Goal: Task Accomplishment & Management: Complete application form

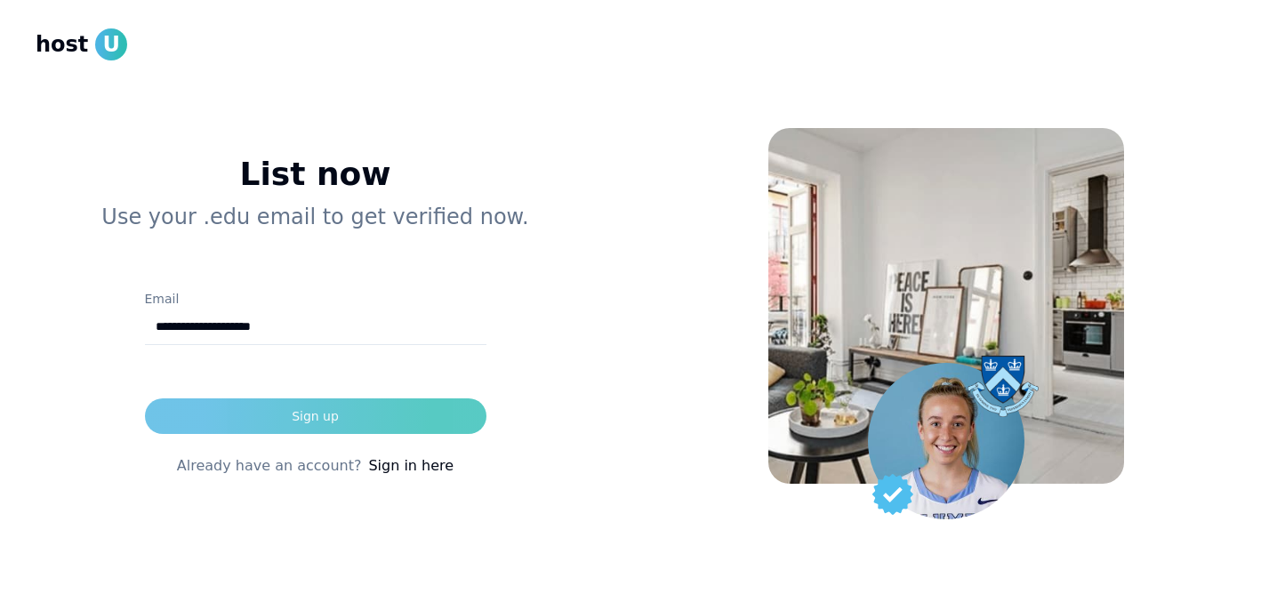
type input "**********"
click at [252, 412] on button "Sign up" at bounding box center [315, 416] width 341 height 36
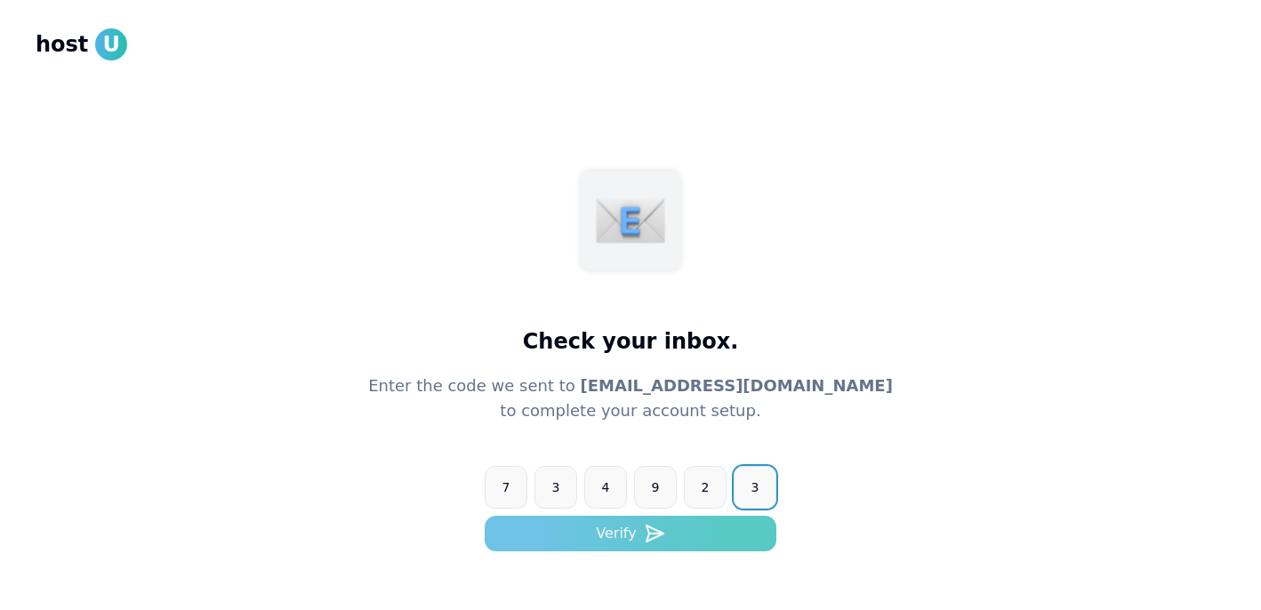
type input "******"
click at [588, 530] on button "Verify" at bounding box center [630, 534] width 292 height 36
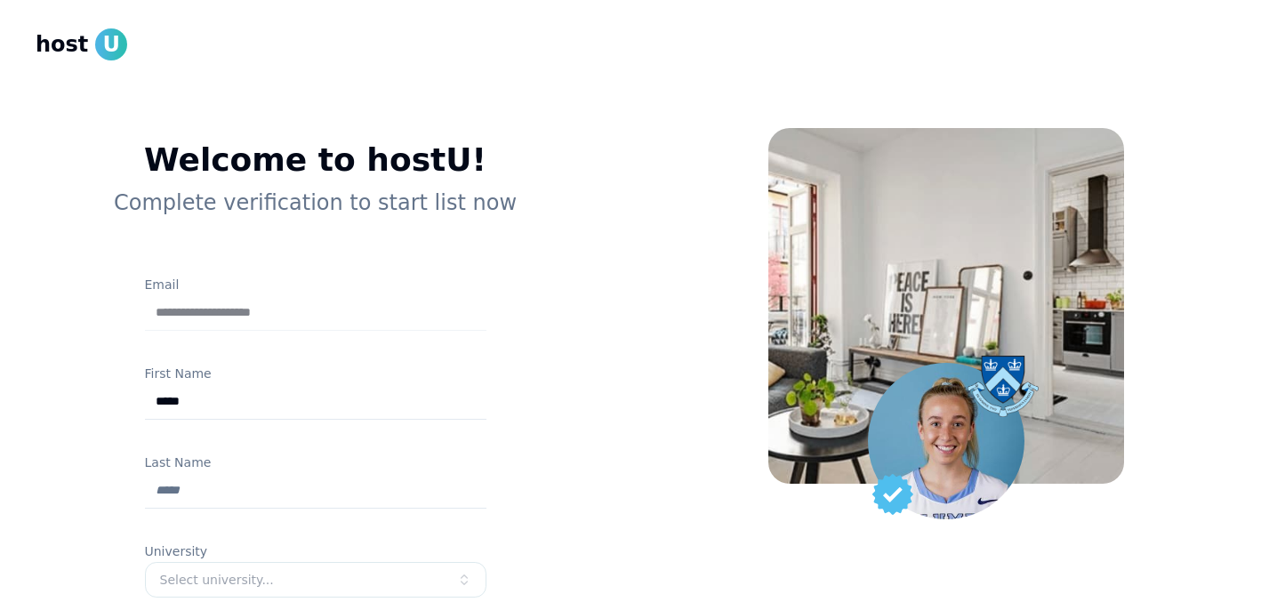
type input "*****"
click at [161, 487] on input "Last Name" at bounding box center [315, 491] width 341 height 36
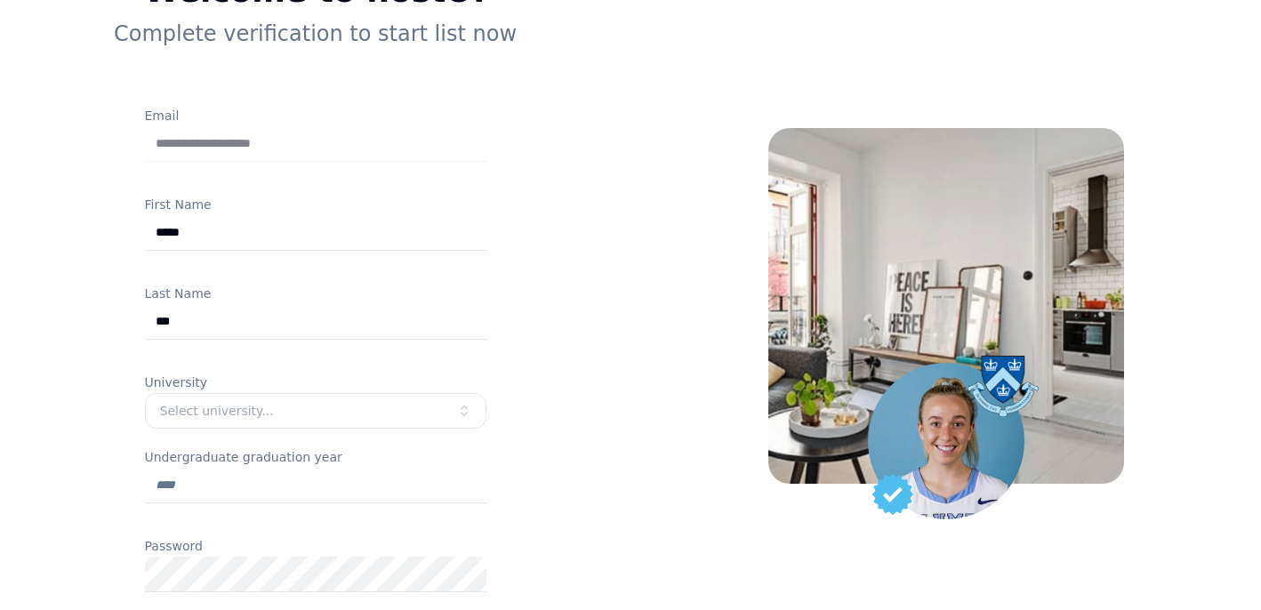
scroll to position [186, 0]
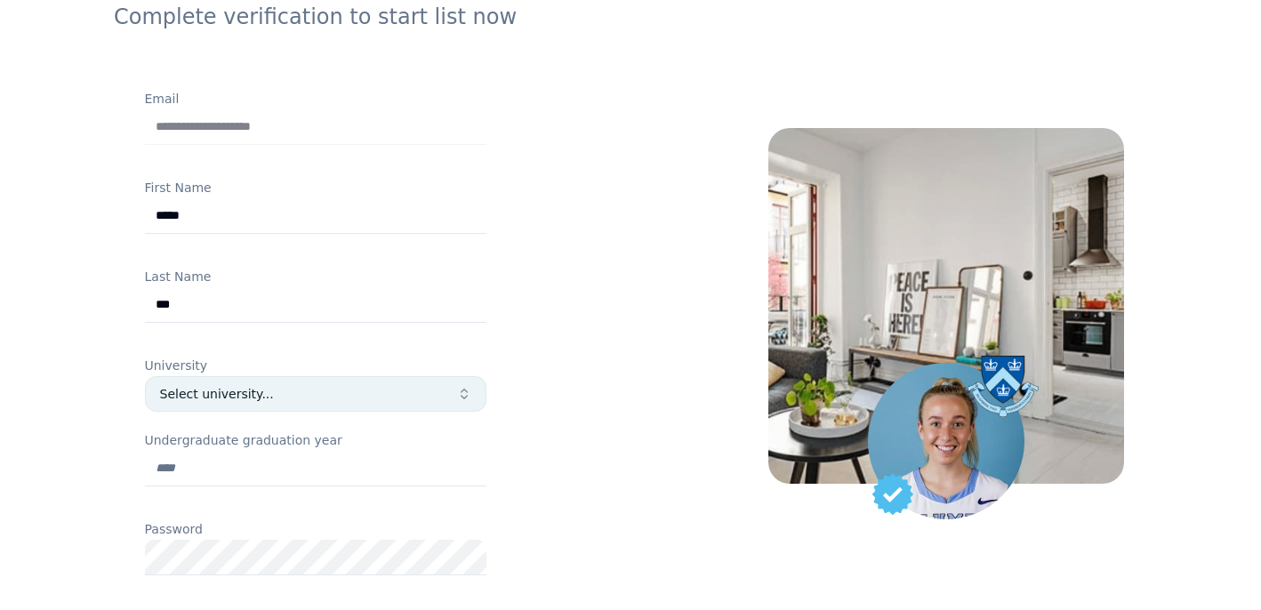
type input "***"
click at [244, 396] on div "Select university..." at bounding box center [308, 394] width 297 height 18
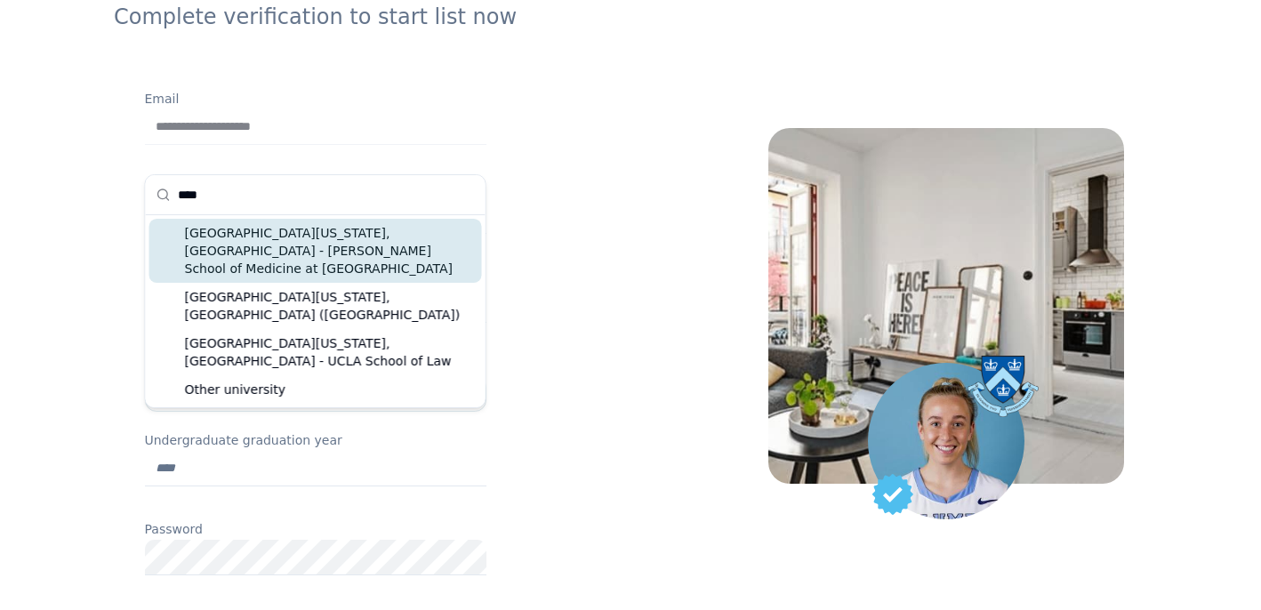
type input "****"
click at [352, 229] on div "[GEOGRAPHIC_DATA][US_STATE], [GEOGRAPHIC_DATA] - [PERSON_NAME] School of Medici…" at bounding box center [315, 251] width 332 height 64
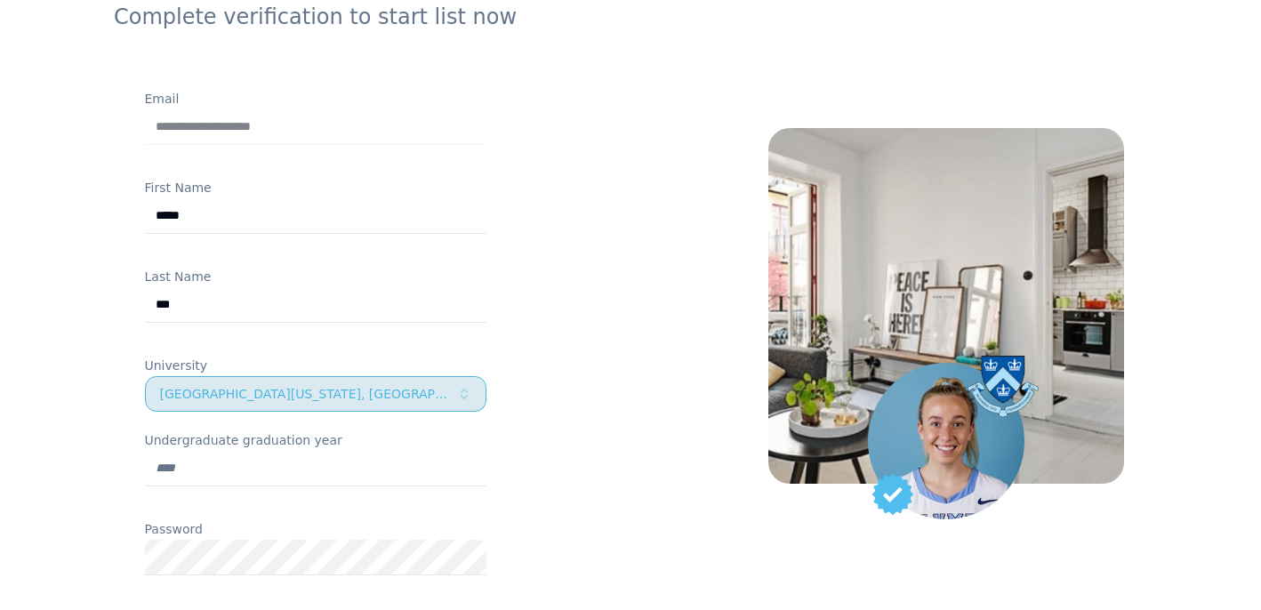
click at [363, 392] on div "[GEOGRAPHIC_DATA][US_STATE], [GEOGRAPHIC_DATA] - [PERSON_NAME] School of Medici…" at bounding box center [308, 394] width 297 height 18
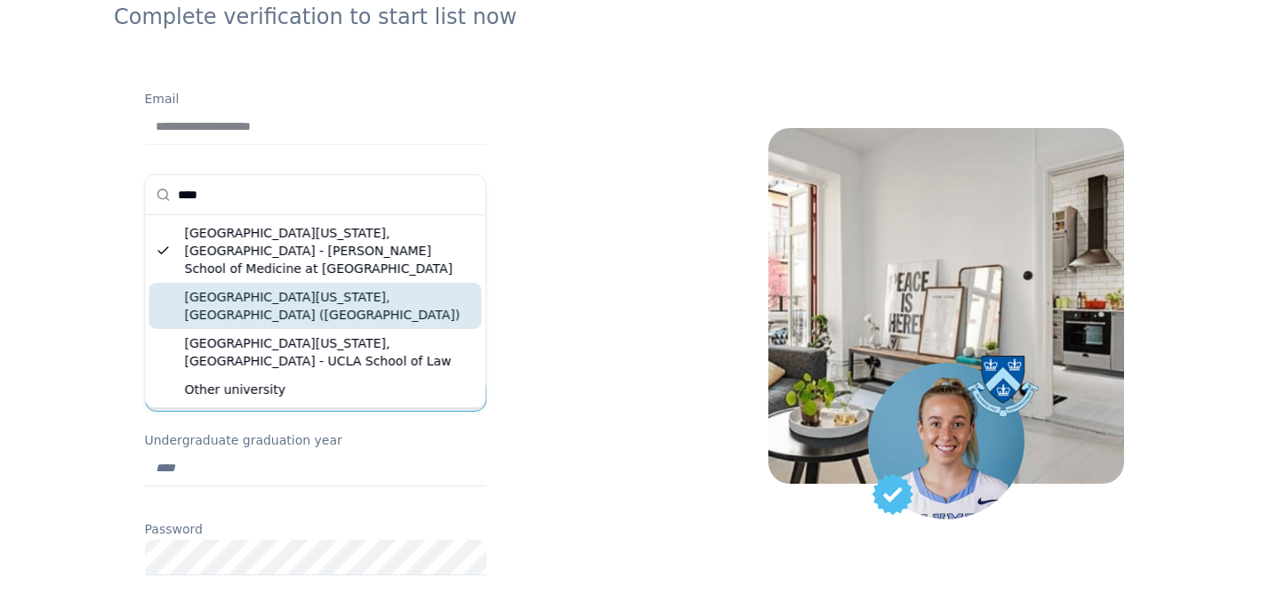
click at [364, 283] on div "[GEOGRAPHIC_DATA][US_STATE], [GEOGRAPHIC_DATA] ([GEOGRAPHIC_DATA])" at bounding box center [315, 306] width 332 height 46
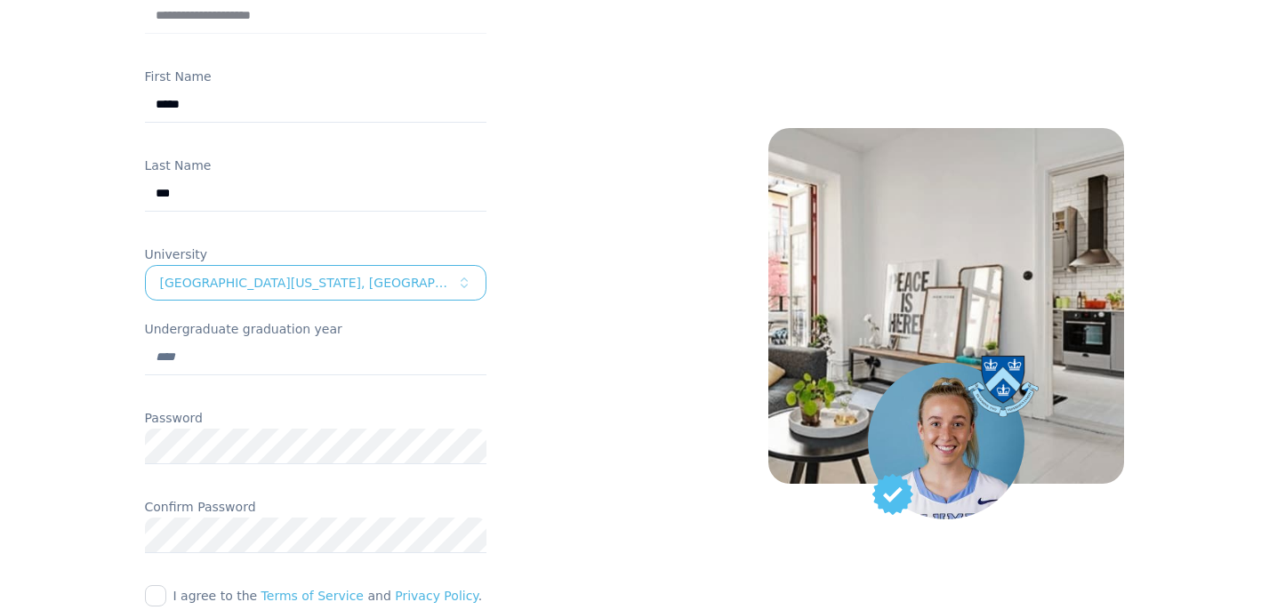
scroll to position [317, 0]
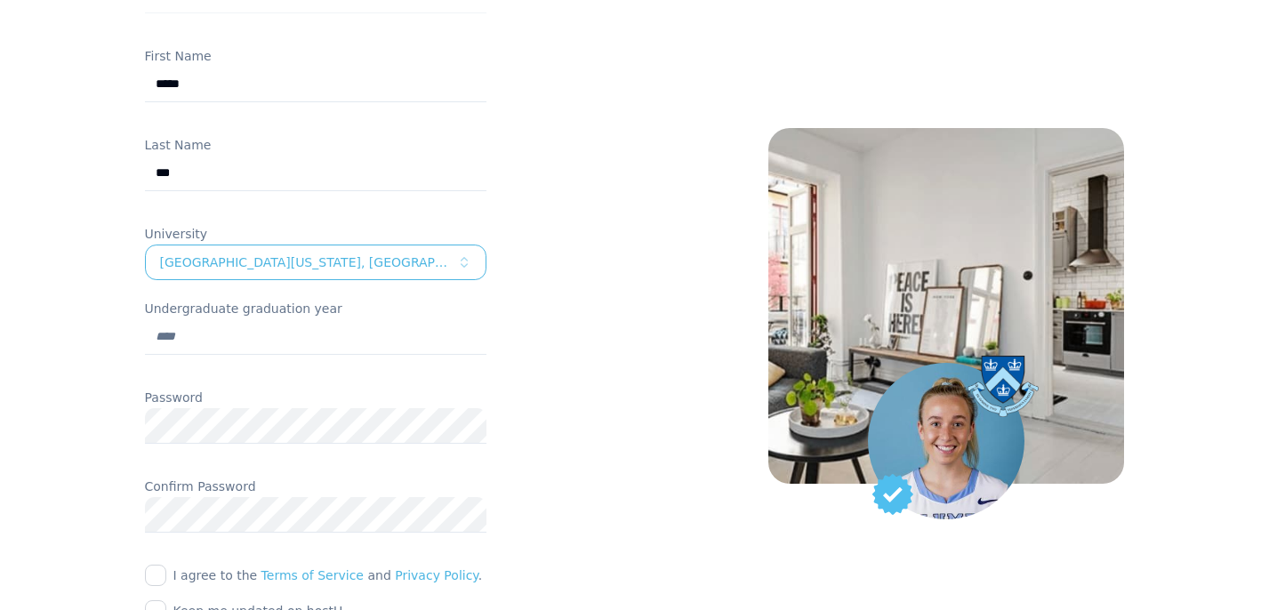
click at [210, 338] on input "Undergraduate graduation year" at bounding box center [315, 337] width 341 height 36
type input "****"
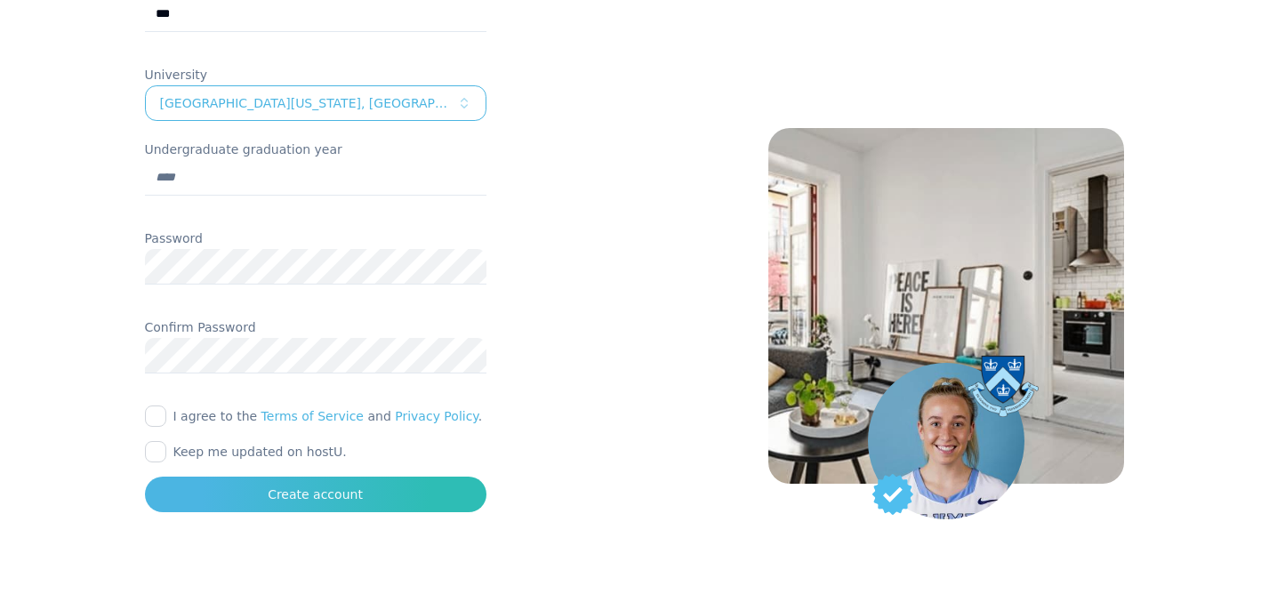
scroll to position [490, 0]
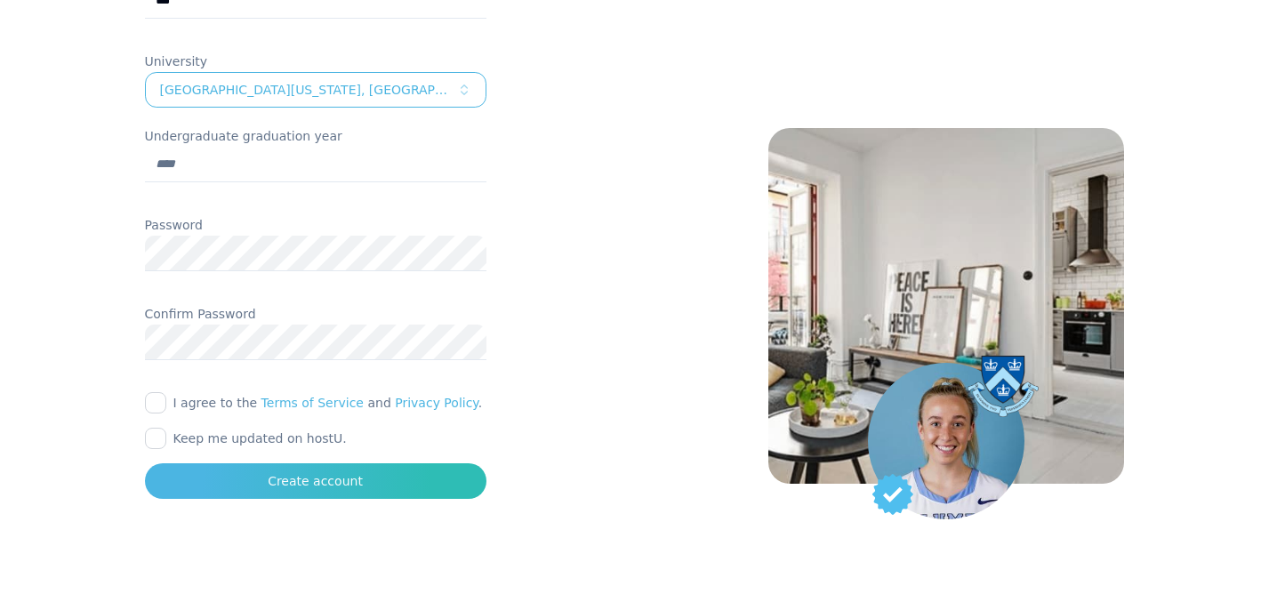
click at [155, 396] on button "I agree to the Terms of Service and Privacy Policy ." at bounding box center [155, 402] width 21 height 21
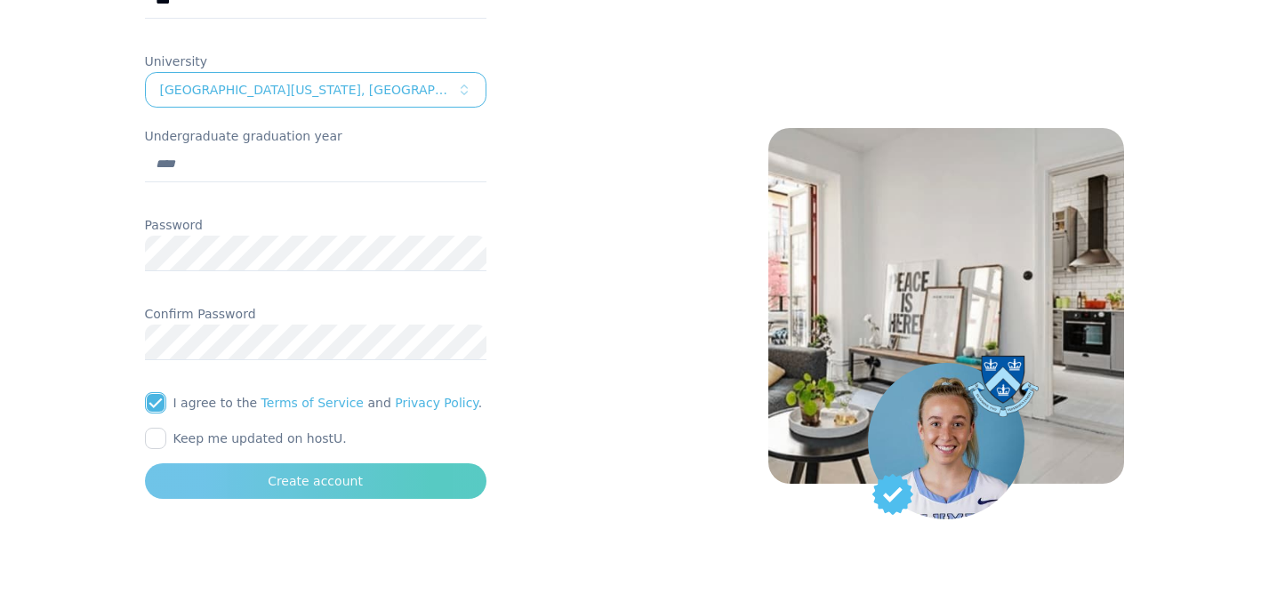
click at [231, 476] on button "Create account" at bounding box center [315, 481] width 341 height 36
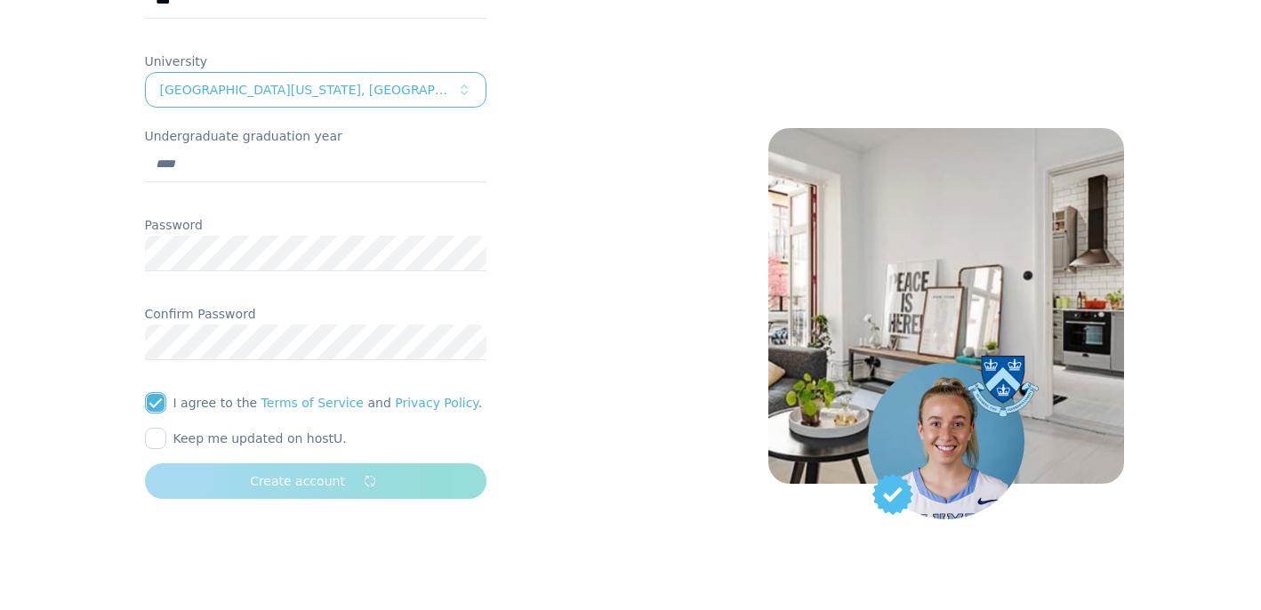
scroll to position [158, 0]
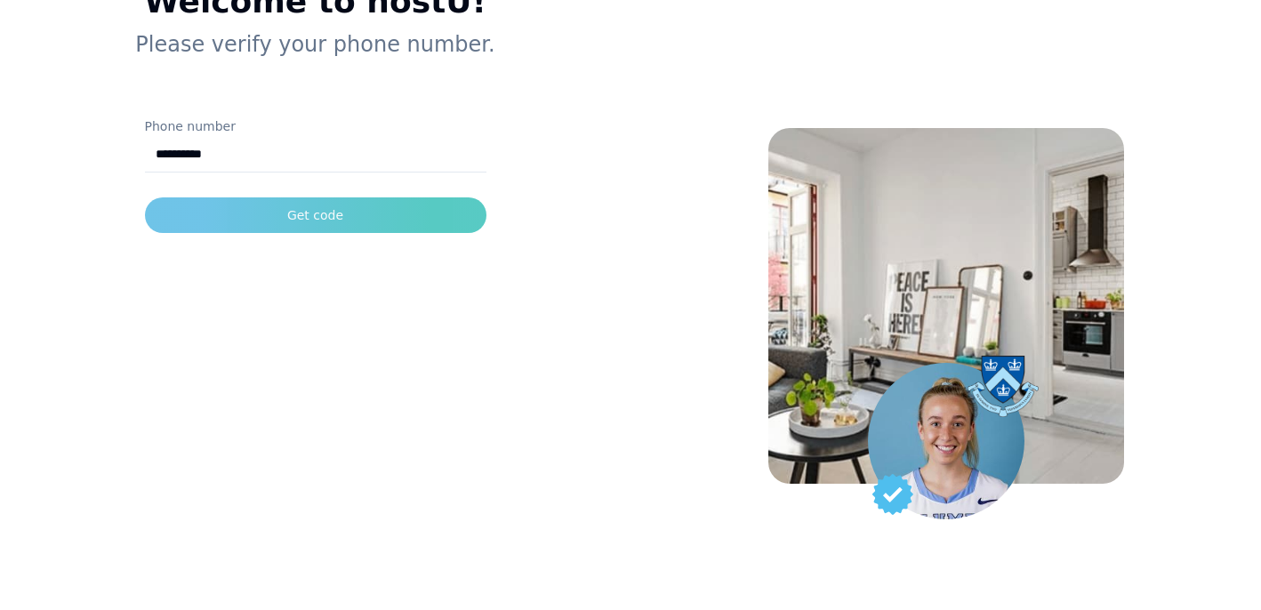
type input "**********"
click at [179, 207] on button "Get code" at bounding box center [315, 215] width 341 height 36
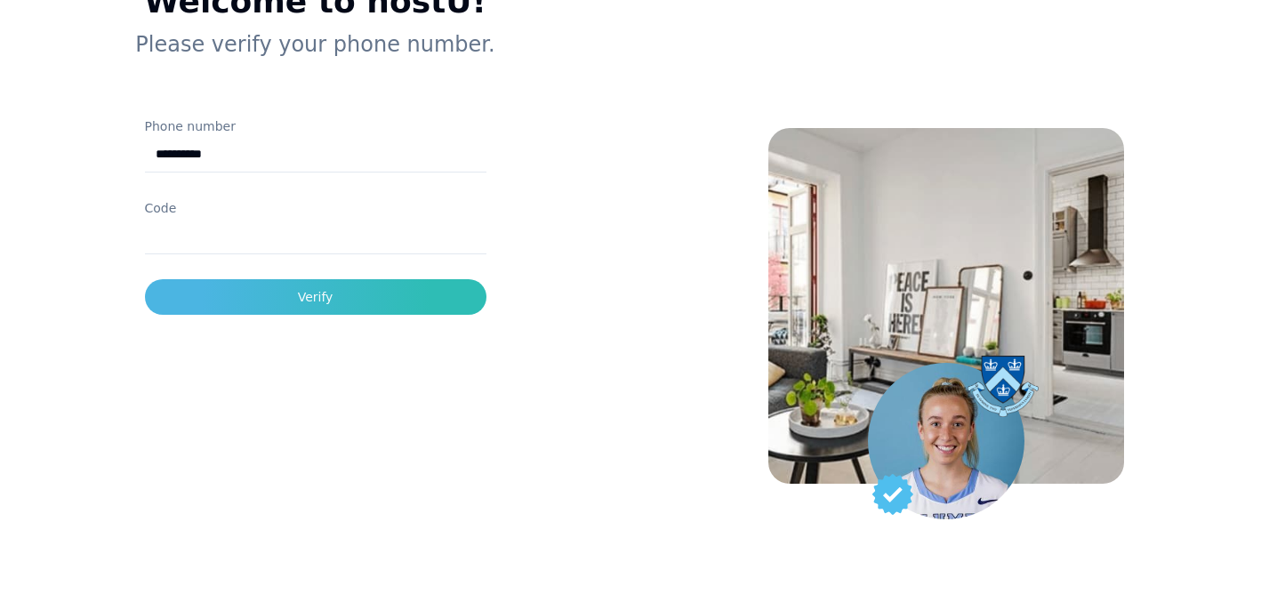
click at [196, 231] on input "Code" at bounding box center [315, 237] width 341 height 36
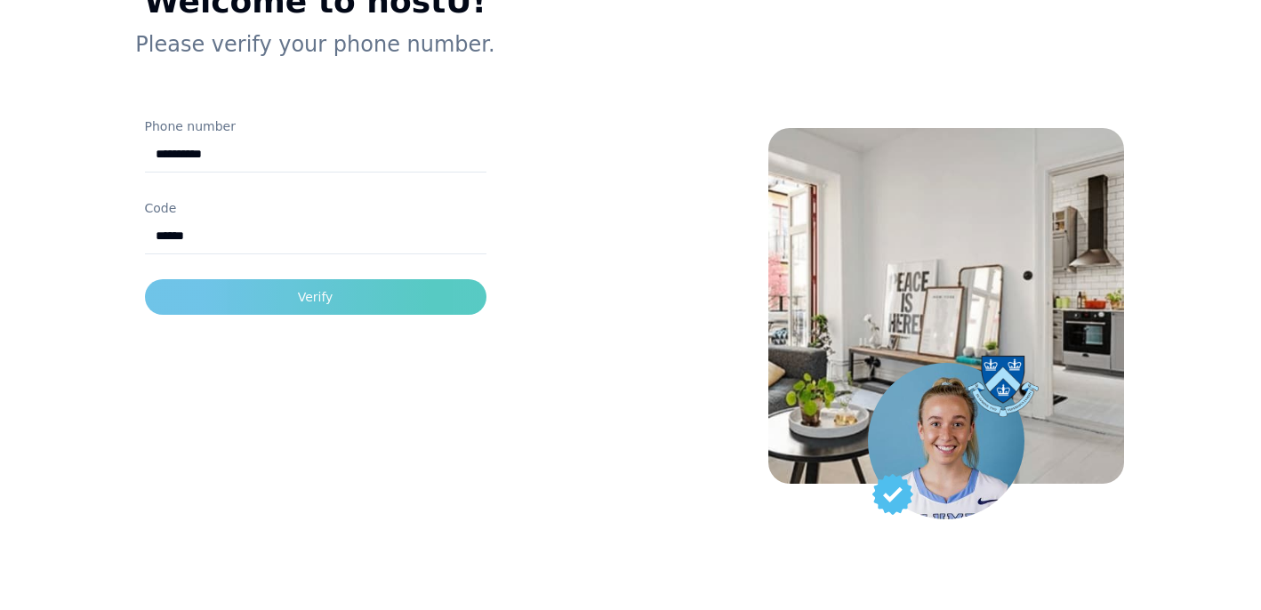
type input "******"
click at [243, 285] on button "Verify" at bounding box center [315, 297] width 341 height 36
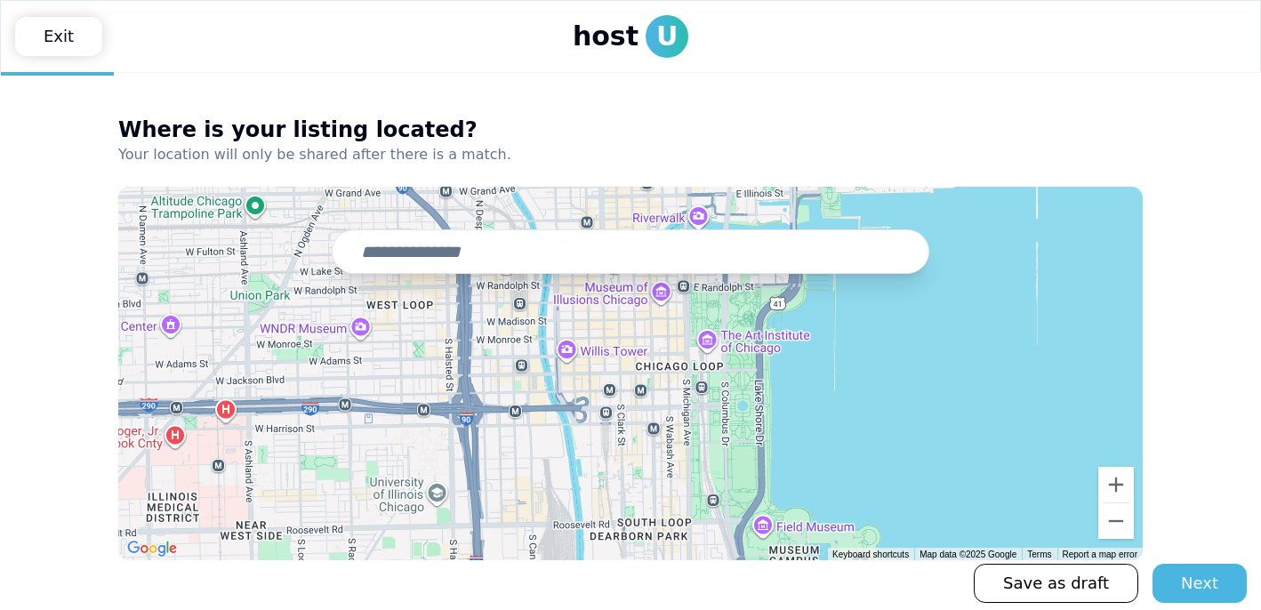
click at [399, 255] on input "text" at bounding box center [630, 251] width 597 height 44
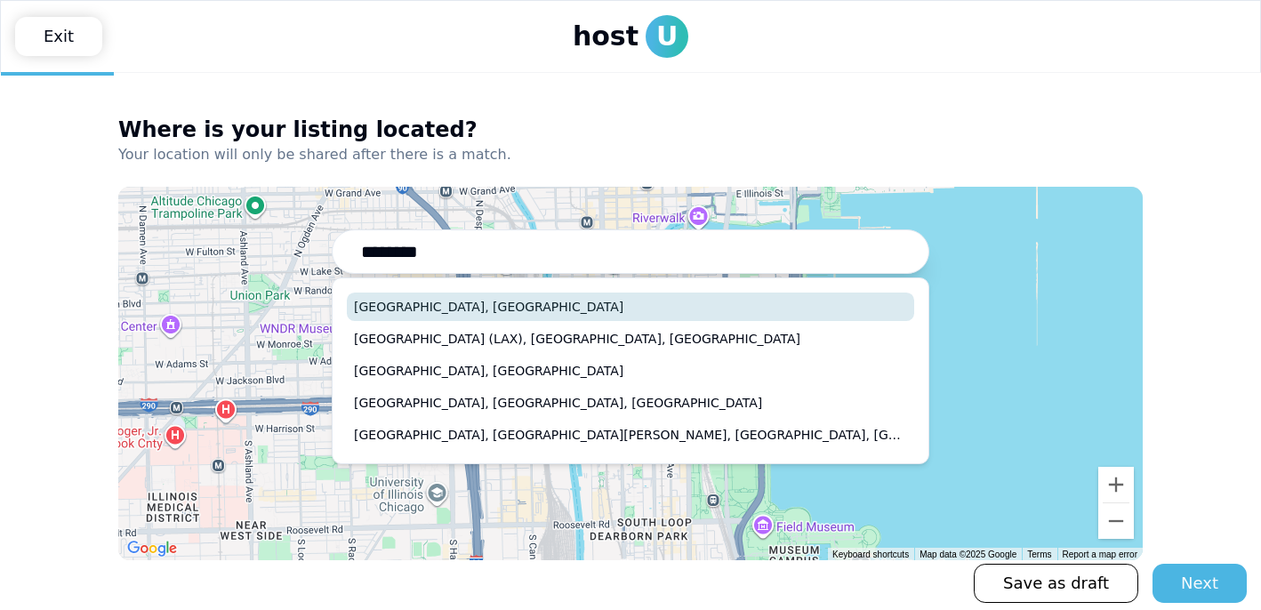
click at [453, 305] on button "[GEOGRAPHIC_DATA], [GEOGRAPHIC_DATA]" at bounding box center [630, 306] width 567 height 28
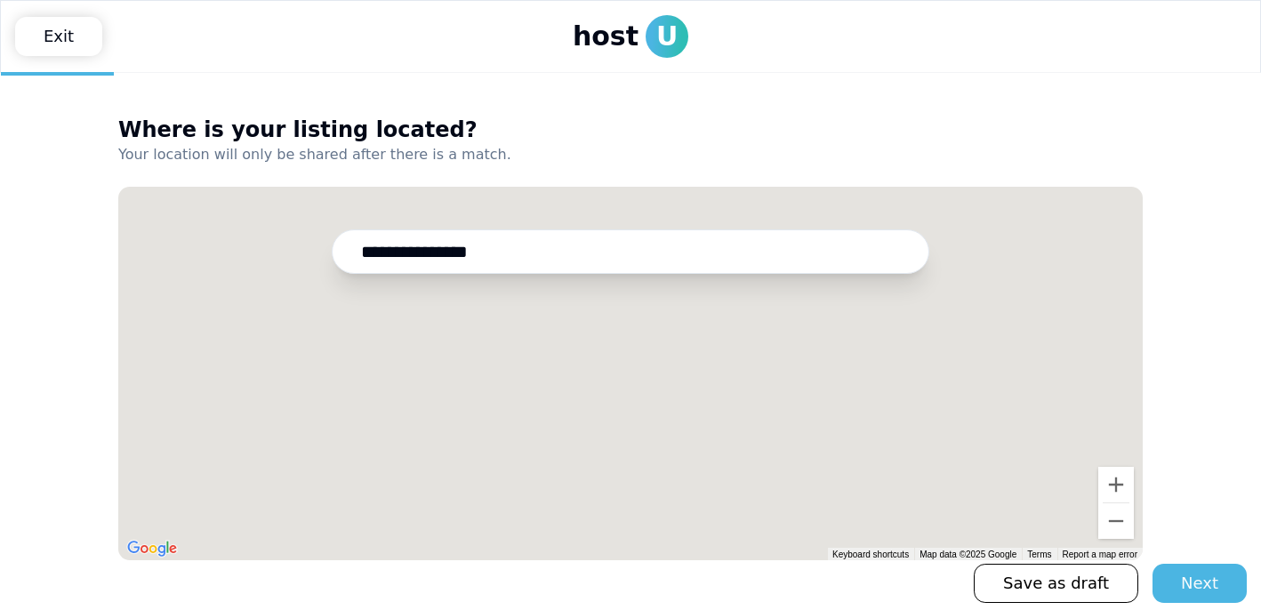
scroll to position [7, 0]
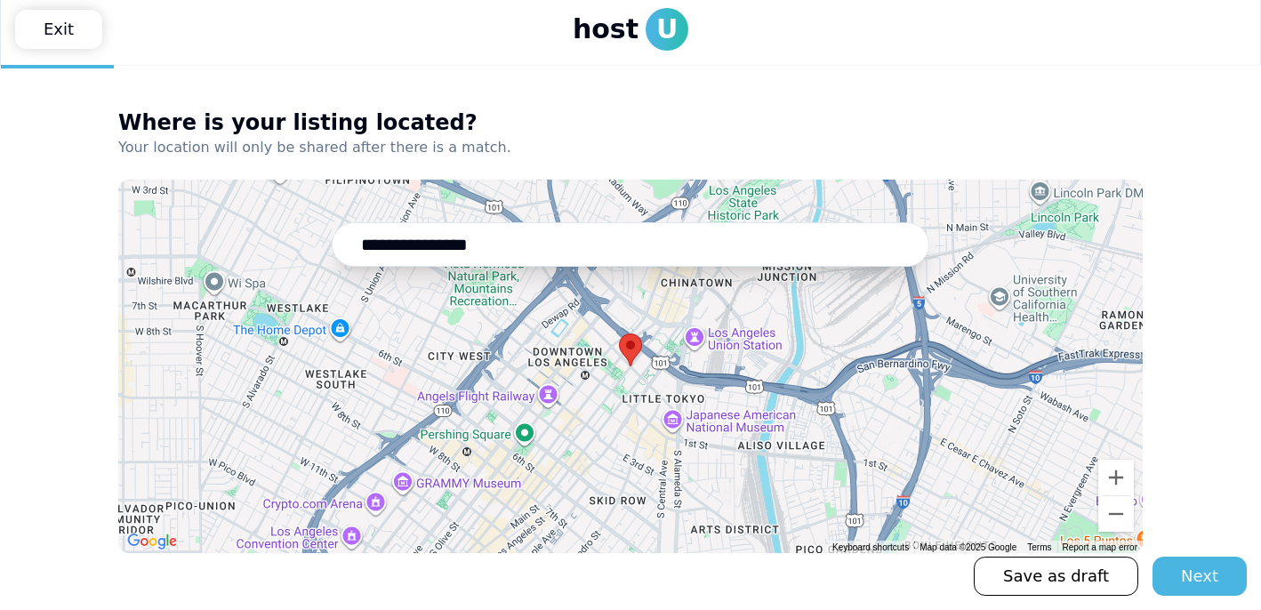
drag, startPoint x: 522, startPoint y: 252, endPoint x: 301, endPoint y: 237, distance: 220.9
click at [301, 237] on div "**********" at bounding box center [630, 244] width 967 height 44
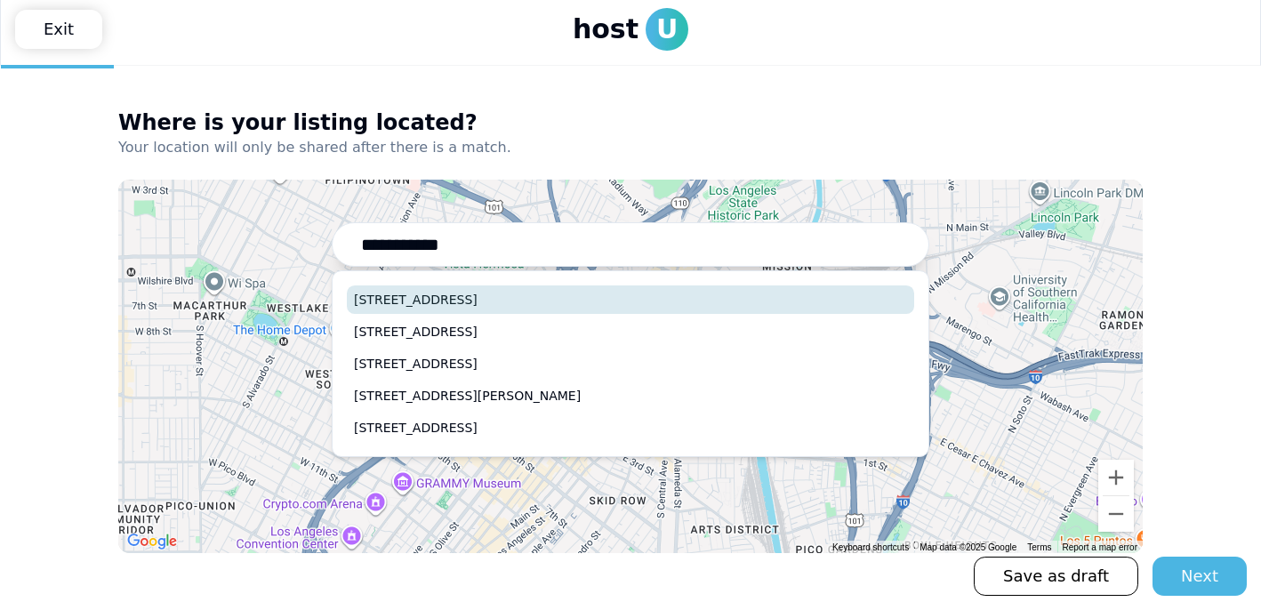
click at [476, 292] on button "[STREET_ADDRESS]" at bounding box center [630, 299] width 567 height 28
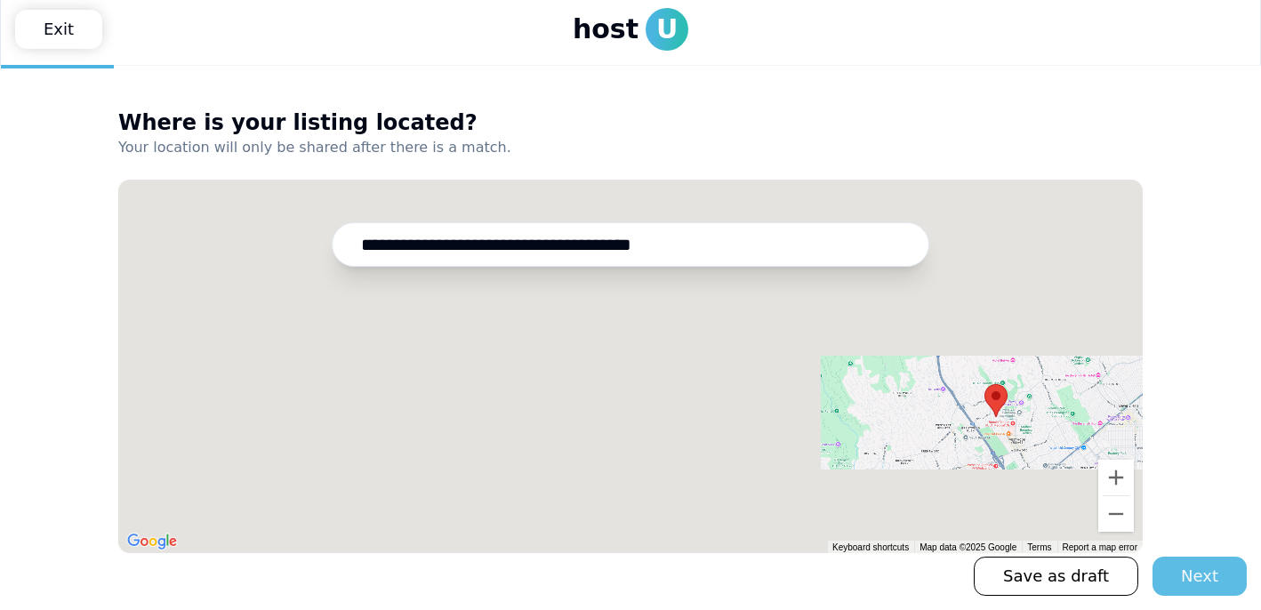
type input "**********"
click at [1200, 571] on div "Next" at bounding box center [1199, 576] width 37 height 25
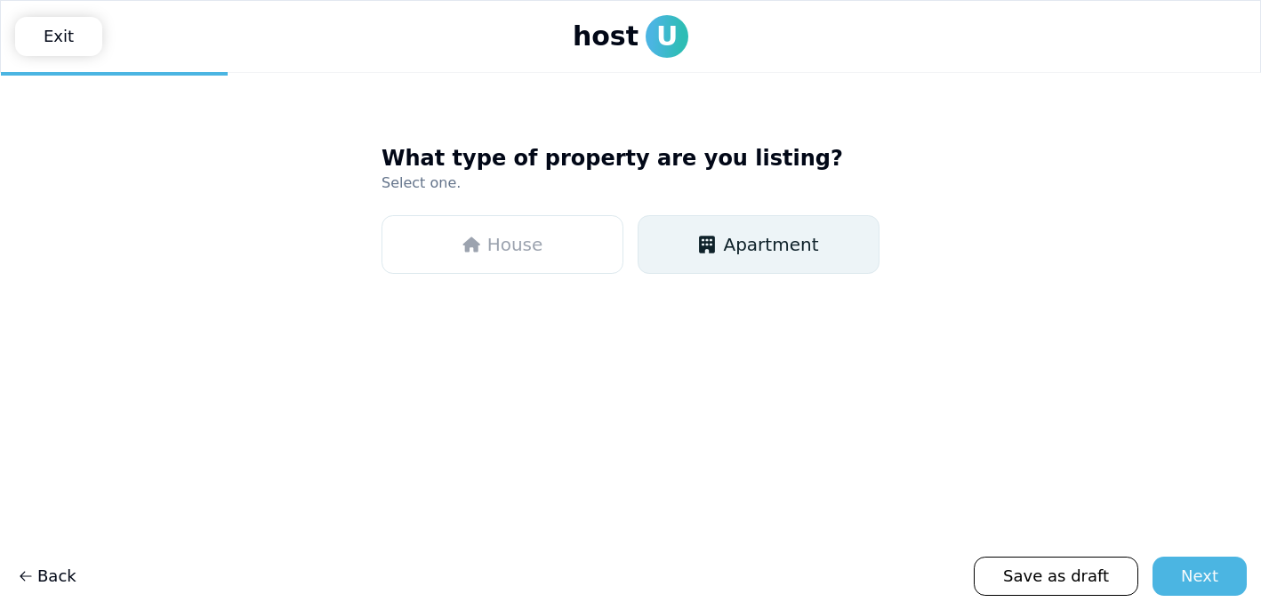
click at [716, 244] on use "button" at bounding box center [708, 245] width 16 height 18
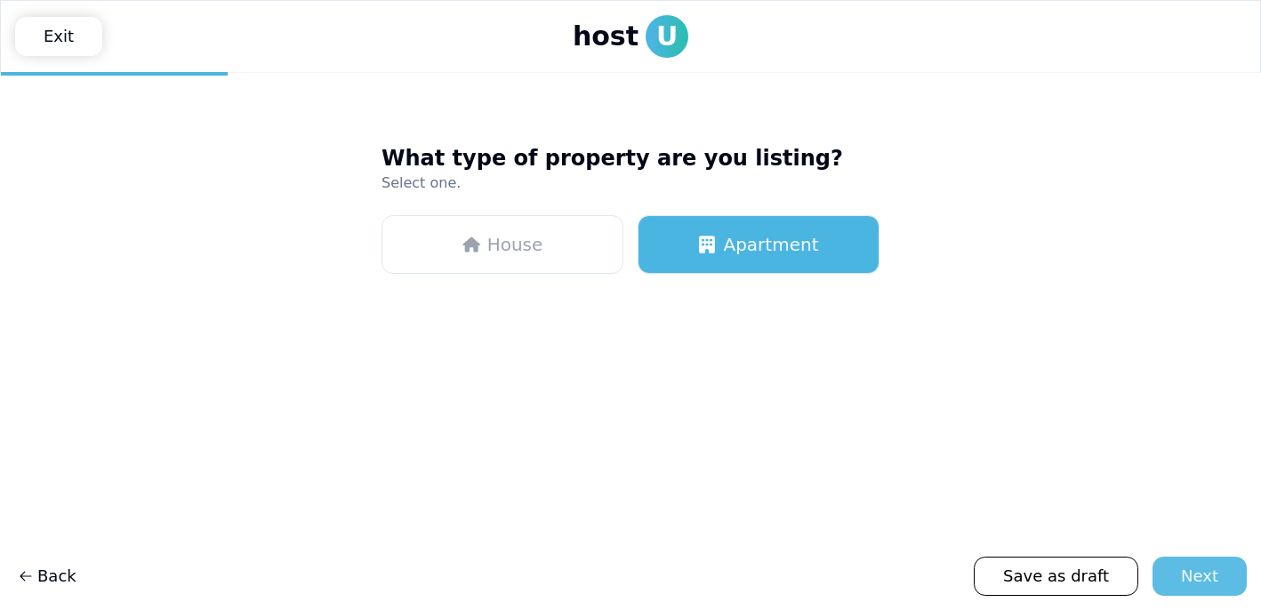
click at [1216, 572] on div "Next" at bounding box center [1199, 576] width 37 height 25
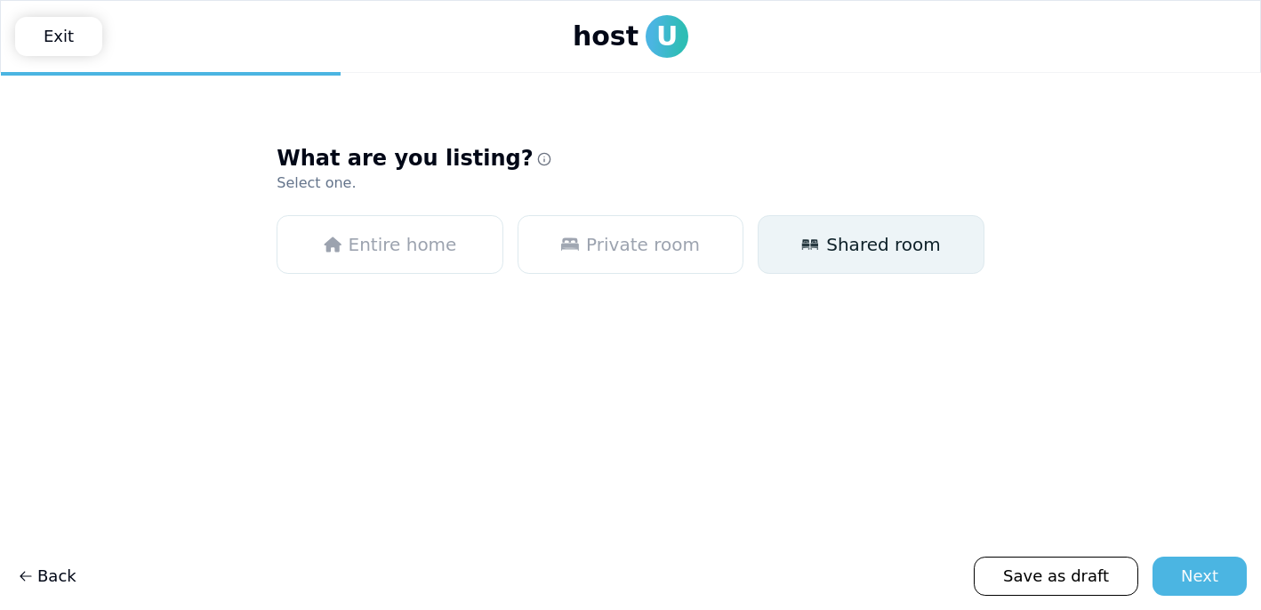
click at [813, 252] on button "Shared room" at bounding box center [870, 244] width 227 height 59
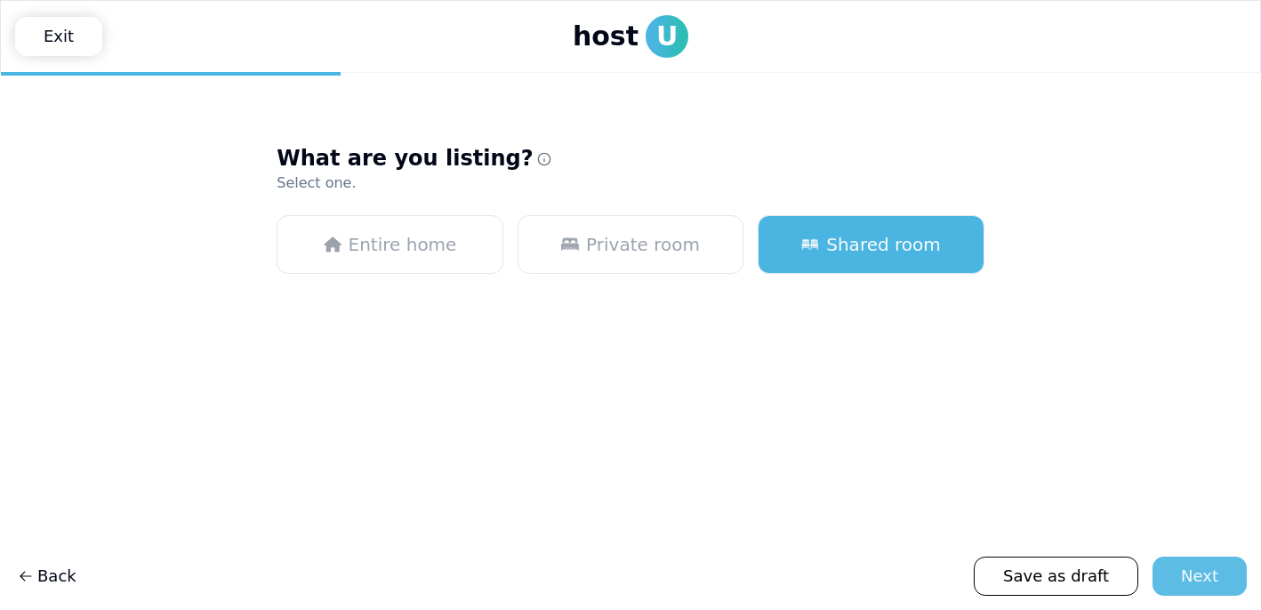
click at [1196, 583] on div "Next" at bounding box center [1199, 576] width 37 height 25
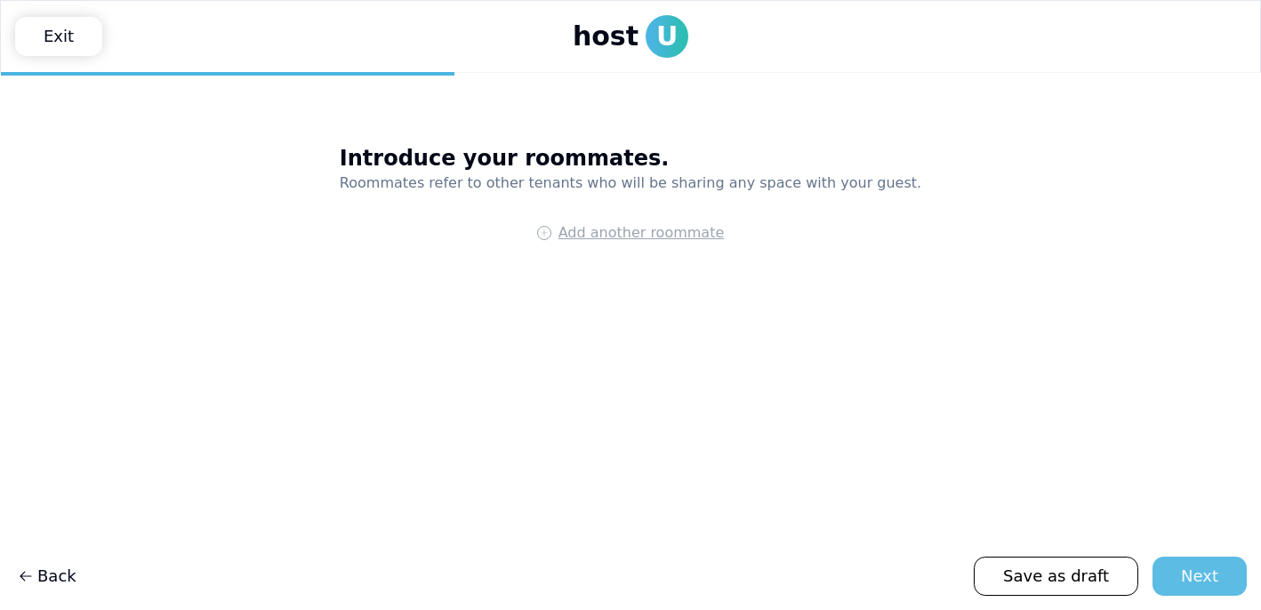
click at [1182, 578] on button "Next" at bounding box center [1199, 575] width 94 height 39
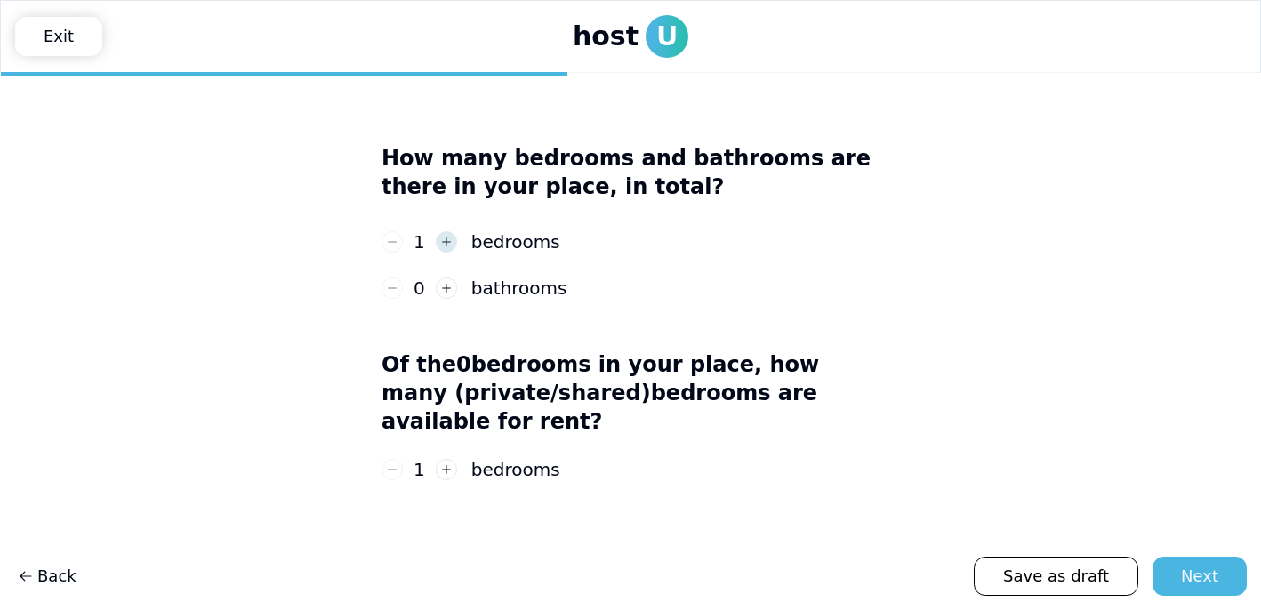
click at [440, 244] on icon "button" at bounding box center [446, 242] width 12 height 12
click at [436, 244] on button "button" at bounding box center [446, 241] width 21 height 21
click at [388, 242] on icon "button" at bounding box center [392, 242] width 12 height 12
click at [453, 284] on button "button" at bounding box center [446, 287] width 21 height 21
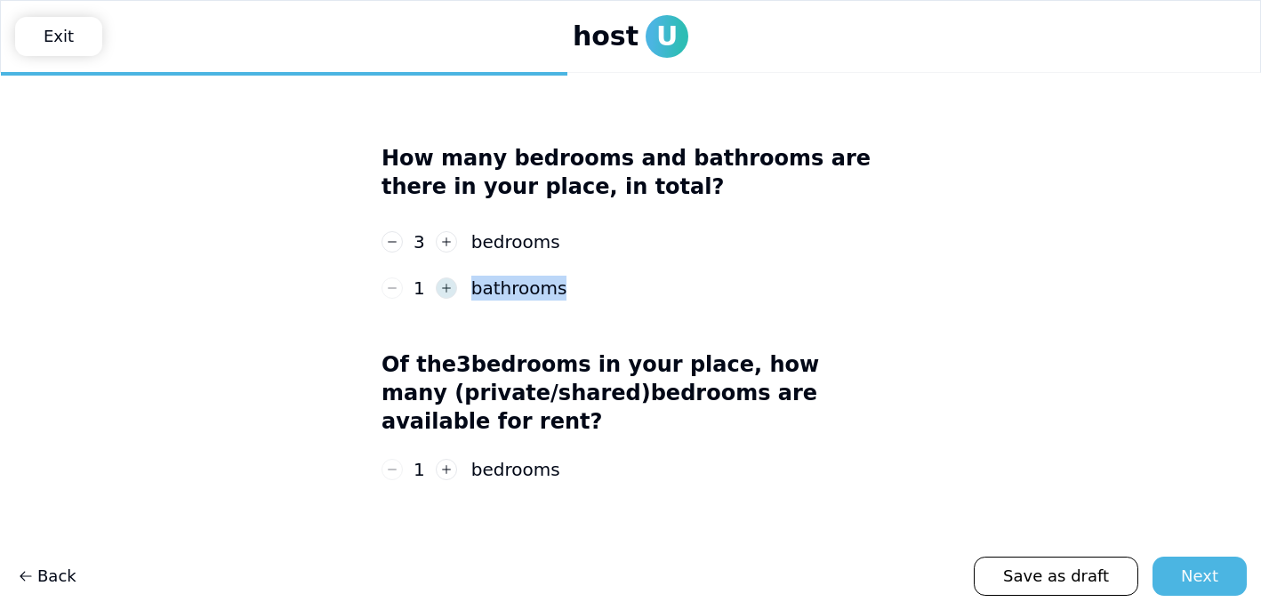
click at [453, 284] on div "1 bathrooms" at bounding box center [473, 288] width 185 height 25
click at [442, 288] on use "button" at bounding box center [446, 288] width 9 height 9
click at [1186, 580] on div "Next" at bounding box center [1199, 576] width 37 height 25
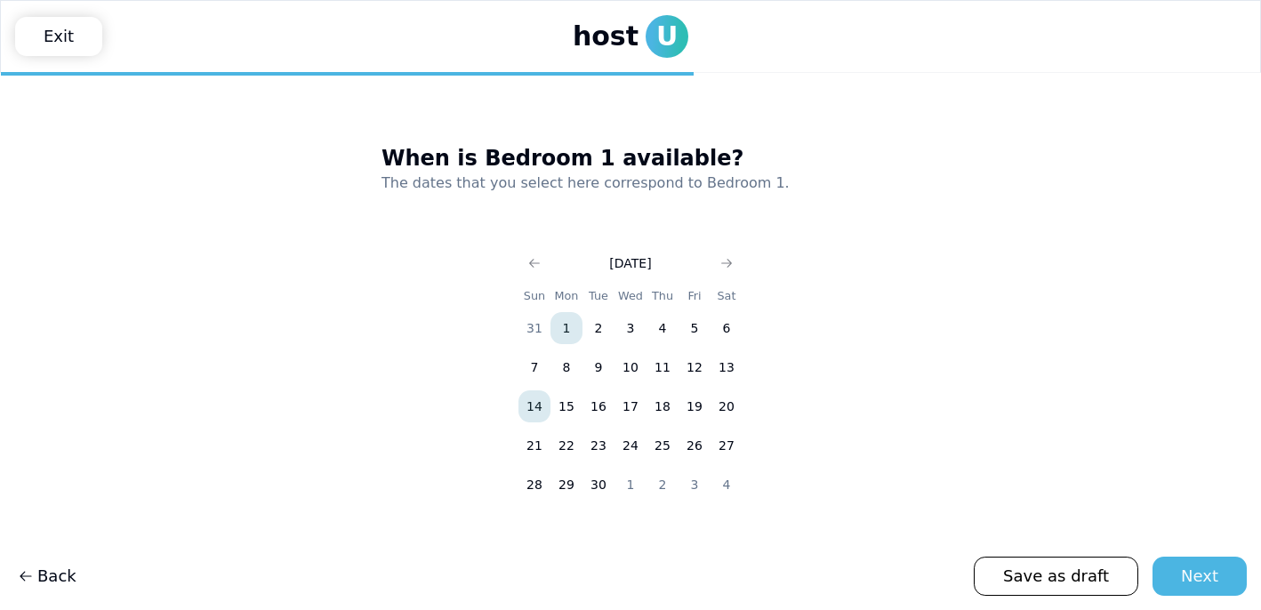
click at [534, 408] on button "14" at bounding box center [534, 406] width 32 height 32
click at [575, 319] on button "1" at bounding box center [566, 328] width 32 height 32
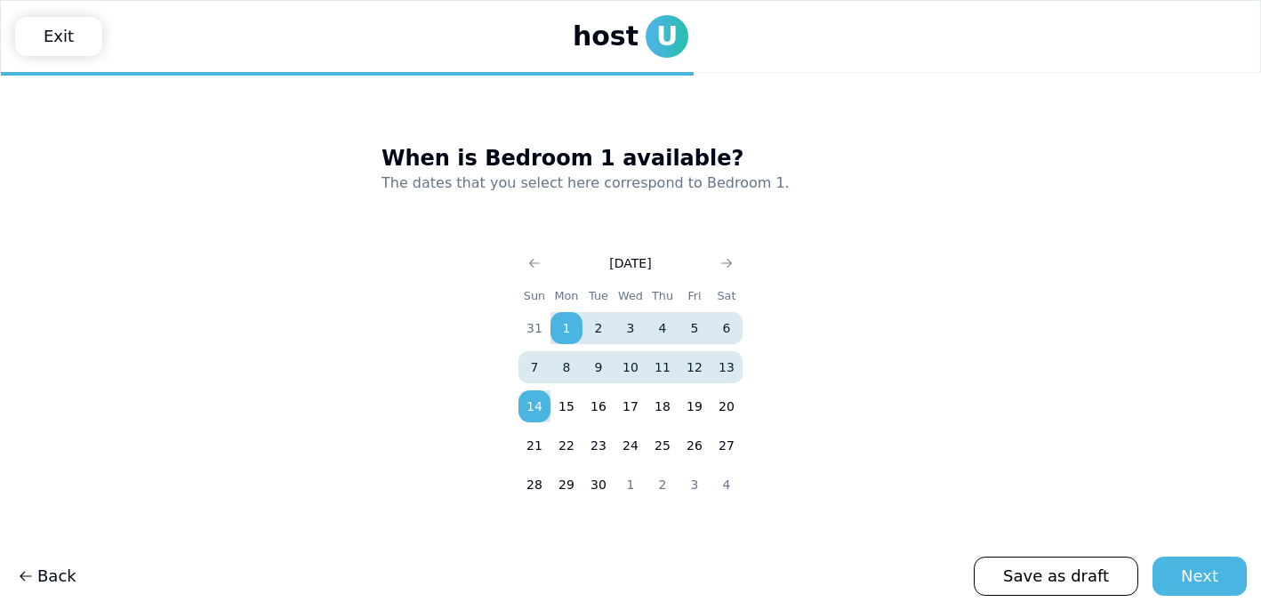
click at [567, 323] on button "1" at bounding box center [566, 328] width 32 height 32
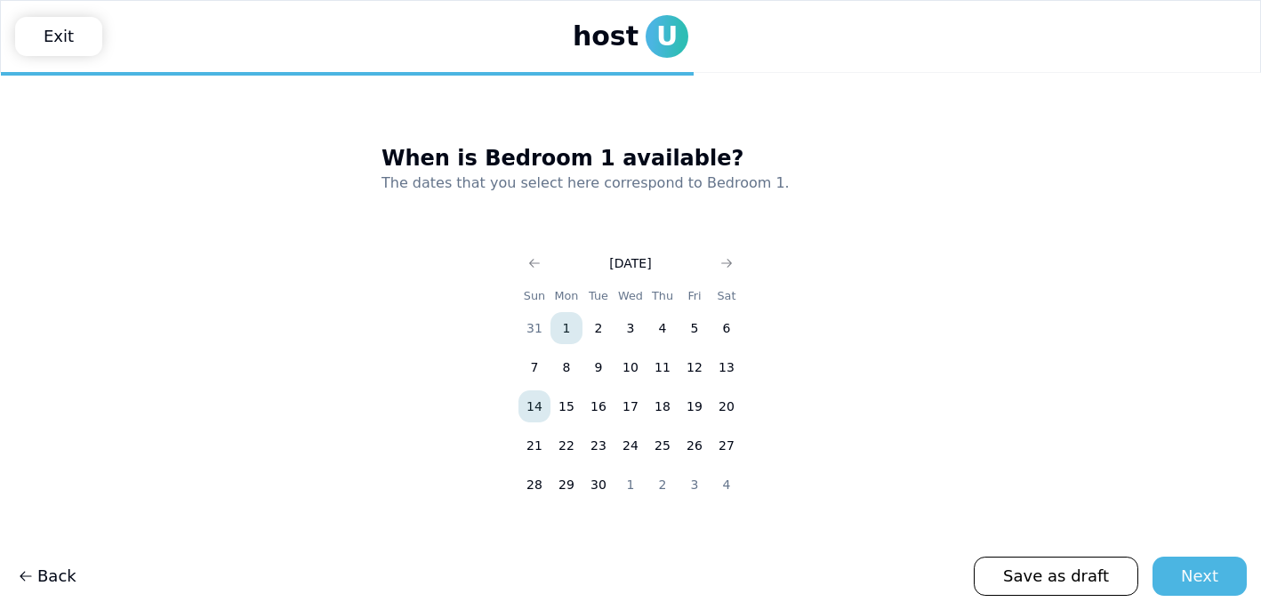
click at [533, 403] on button "14" at bounding box center [534, 406] width 32 height 32
click at [727, 257] on icon "Go to next month" at bounding box center [726, 263] width 14 height 14
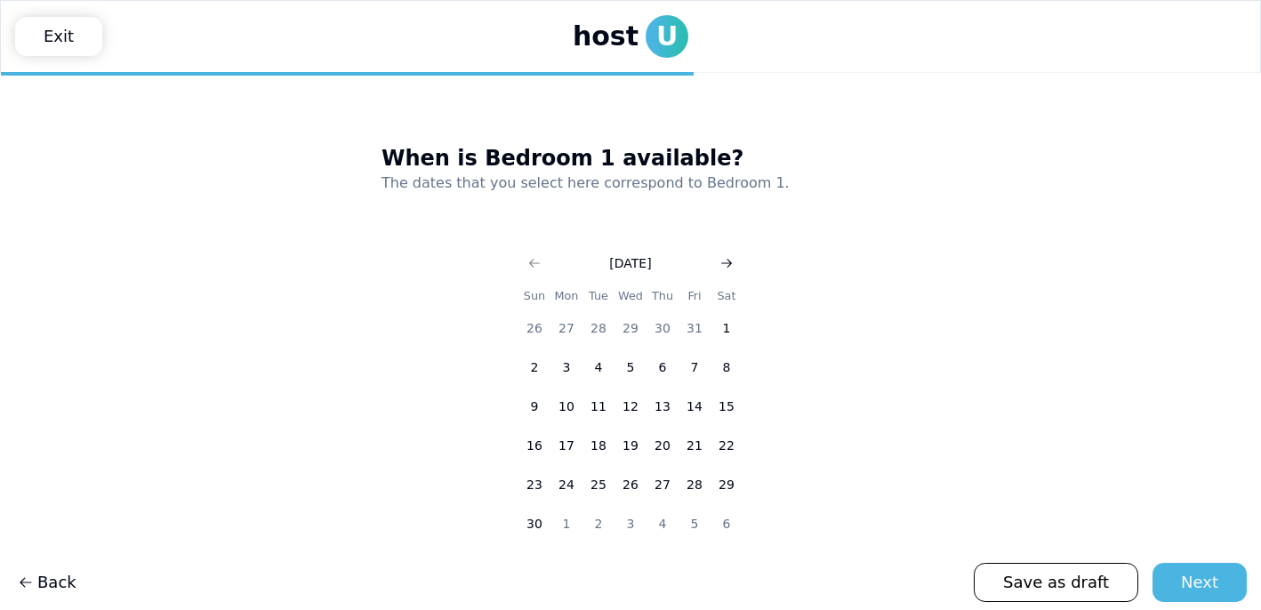
click at [727, 257] on icon "Go to next month" at bounding box center [726, 263] width 14 height 14
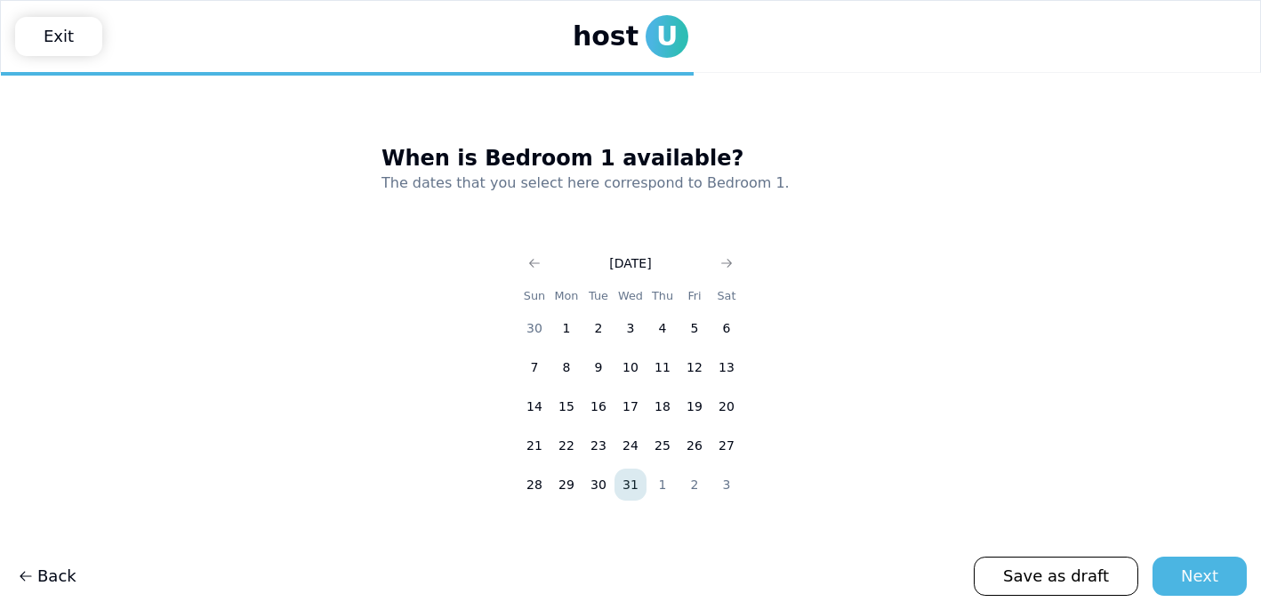
click at [631, 482] on button "31" at bounding box center [630, 484] width 32 height 32
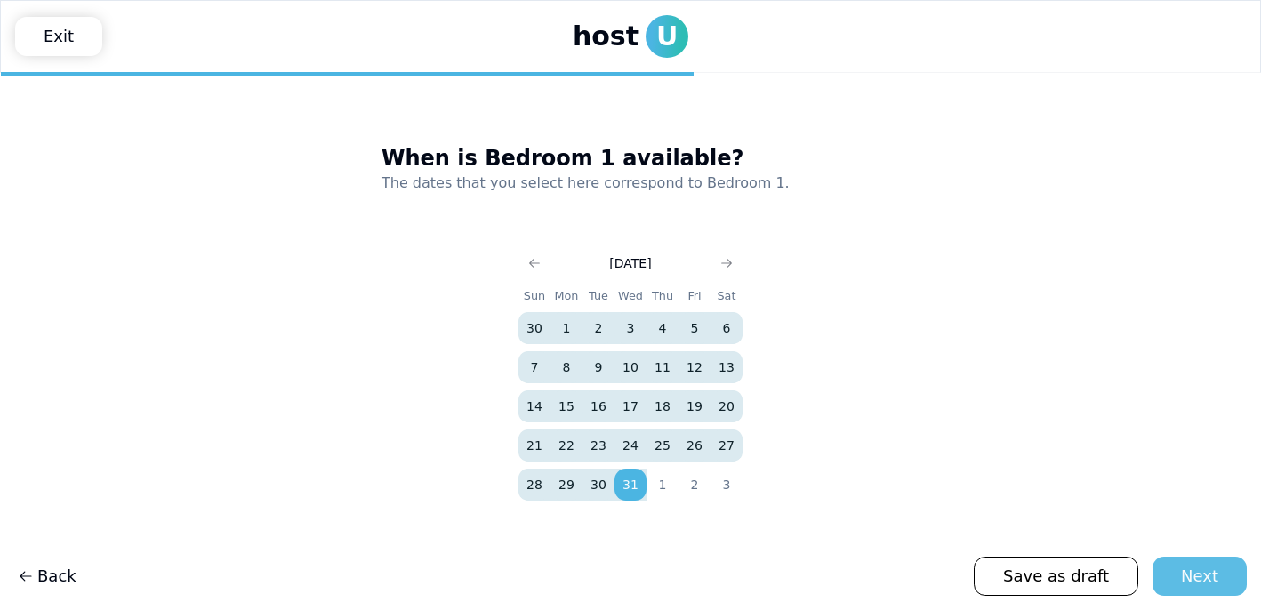
click at [1177, 572] on button "Next" at bounding box center [1199, 575] width 94 height 39
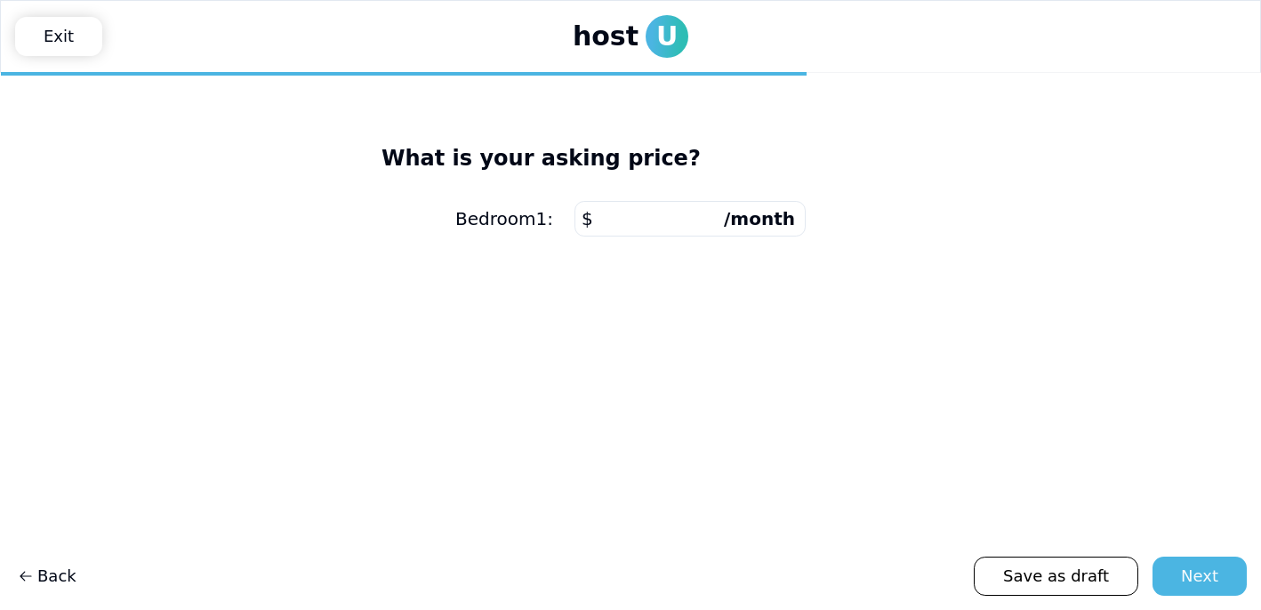
click at [641, 220] on input "number" at bounding box center [689, 219] width 231 height 36
type input "****"
click at [1203, 570] on div "Next" at bounding box center [1199, 576] width 37 height 25
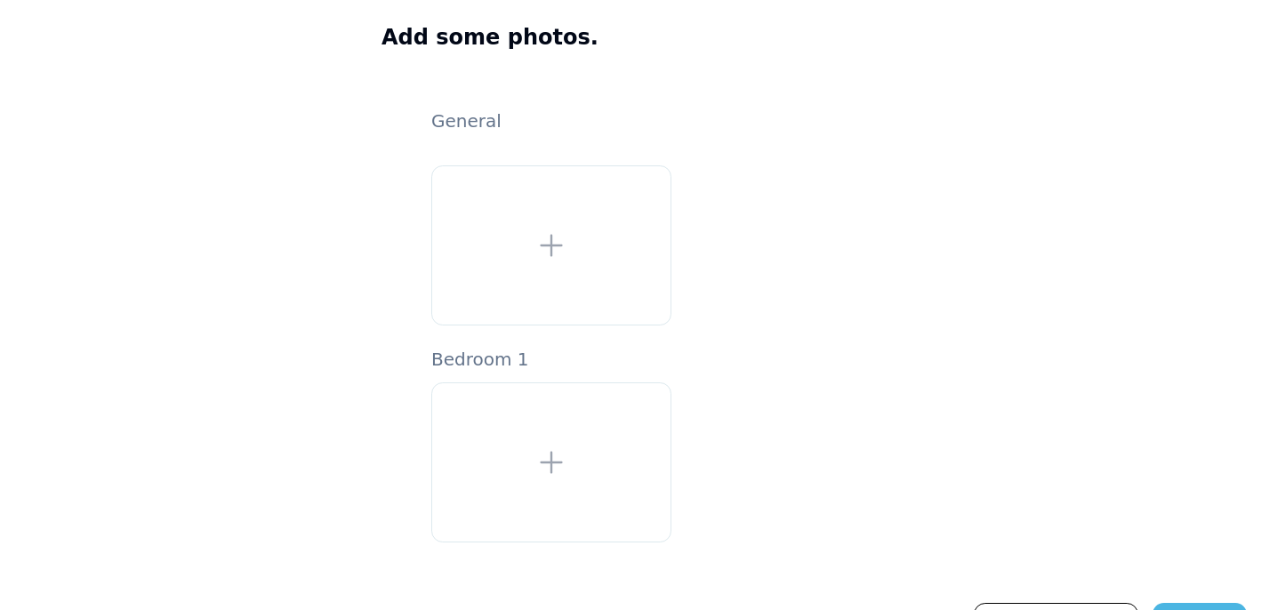
scroll to position [167, 0]
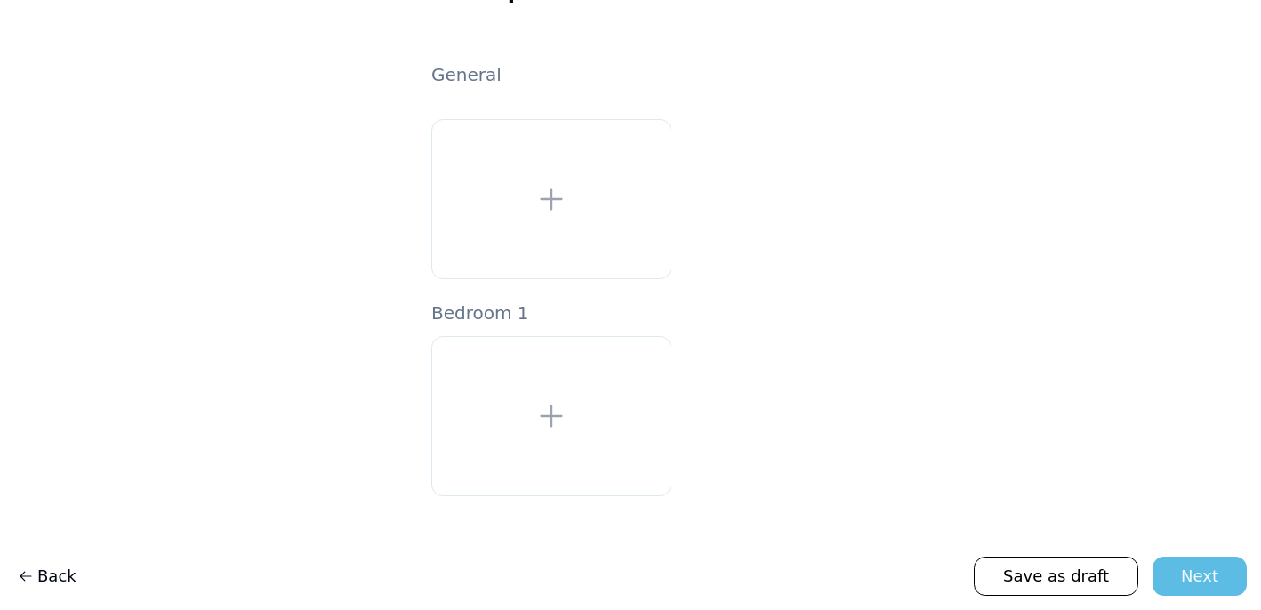
click at [1174, 564] on button "Next" at bounding box center [1199, 575] width 94 height 39
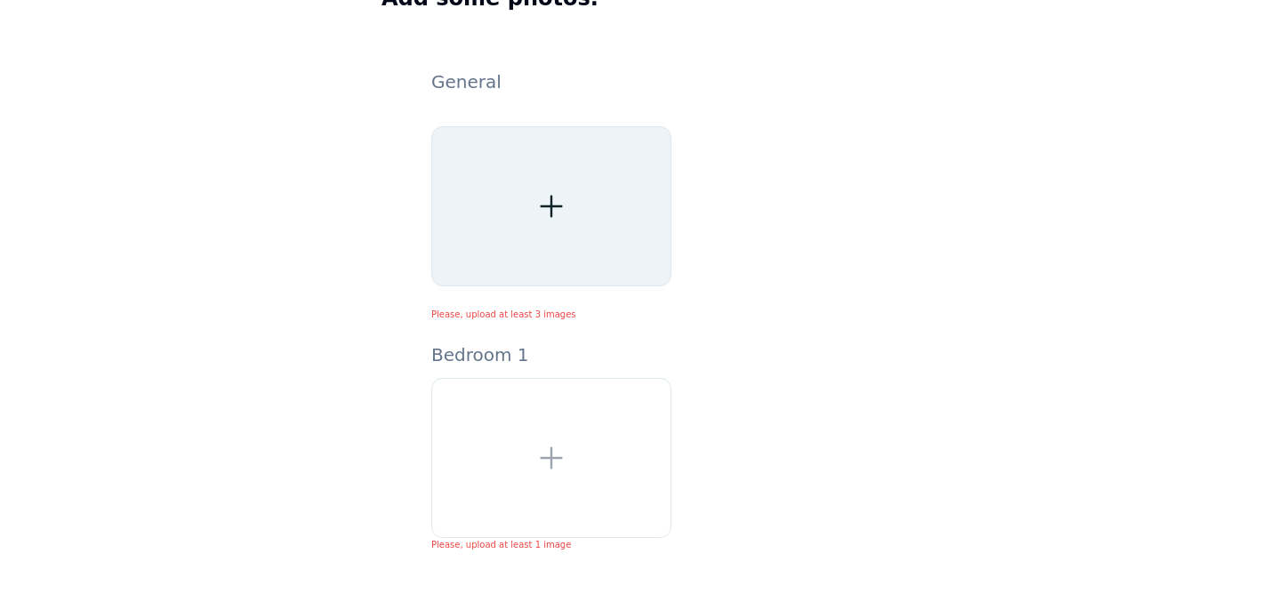
scroll to position [162, 0]
click at [532, 201] on div at bounding box center [551, 204] width 240 height 160
